Goal: Communication & Community: Answer question/provide support

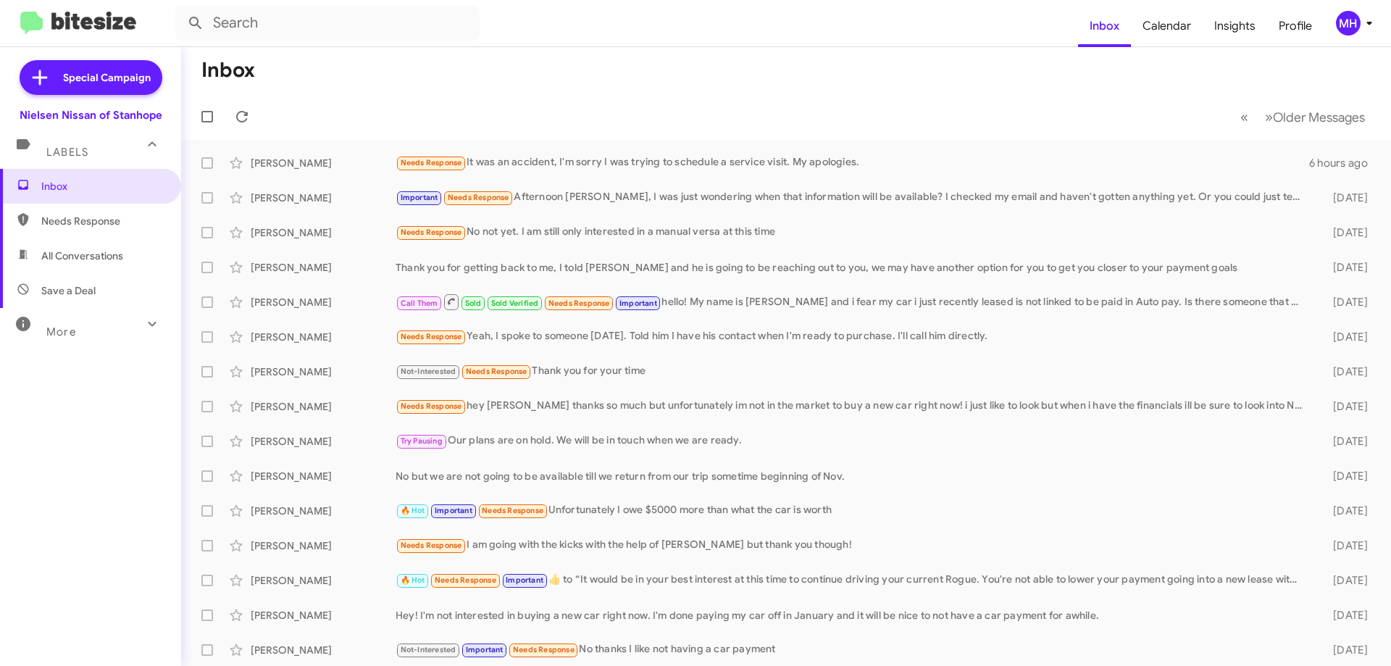
click at [92, 254] on span "All Conversations" at bounding box center [82, 256] width 82 height 14
type input "in:all-conversations"
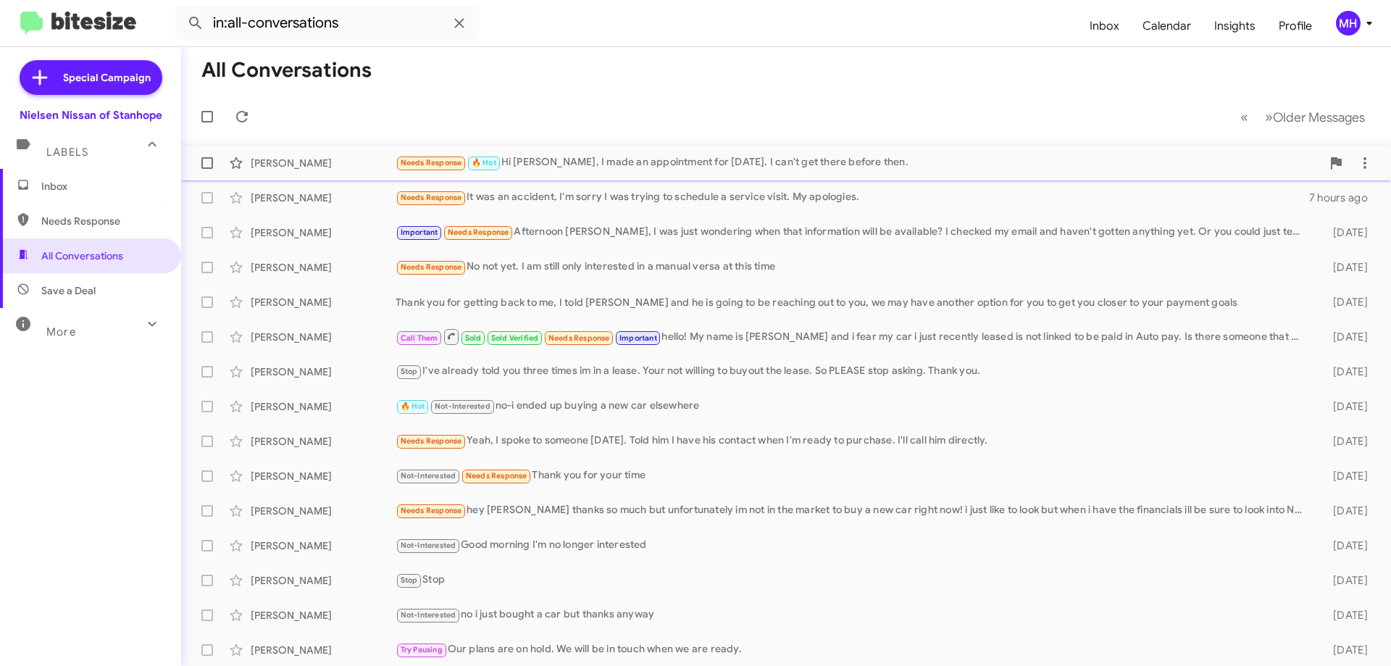
click at [612, 162] on div "Needs Response 🔥 Hot Hi [PERSON_NAME], I made an appointment for [DATE]. I can'…" at bounding box center [859, 162] width 926 height 17
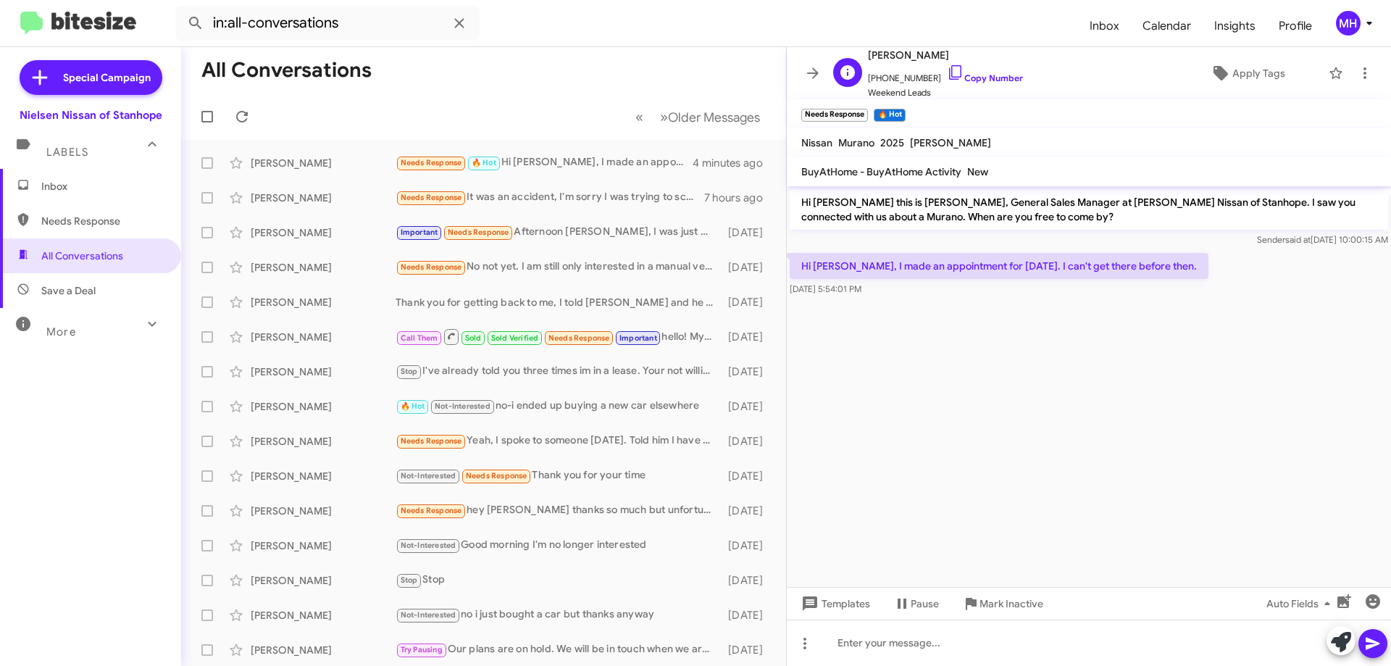
drag, startPoint x: 954, startPoint y: 54, endPoint x: 912, endPoint y: 55, distance: 41.3
click at [912, 55] on span "[PERSON_NAME]" at bounding box center [945, 54] width 155 height 17
copy span "Wisneiski"
click at [849, 338] on cdk-virtual-scroll-viewport "Hi [PERSON_NAME] this is [PERSON_NAME], General Sales Manager at [PERSON_NAME] …" at bounding box center [1089, 386] width 604 height 401
click at [104, 185] on span "Inbox" at bounding box center [102, 186] width 123 height 14
